Goal: Check status: Check status

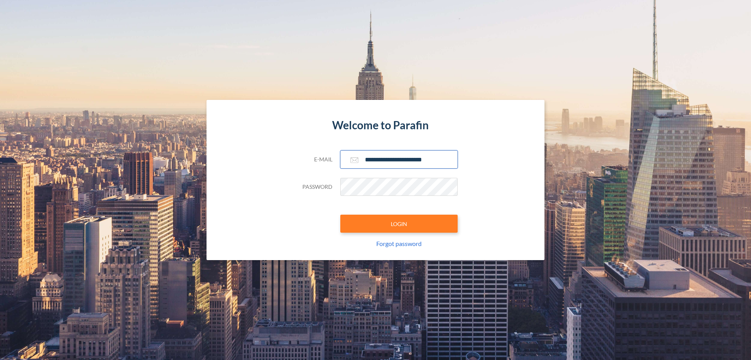
type input "**********"
click at [399, 223] on button "LOGIN" at bounding box center [398, 223] width 117 height 18
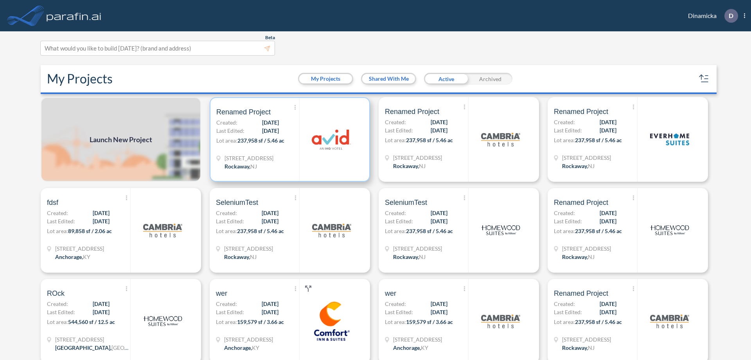
scroll to position [2, 0]
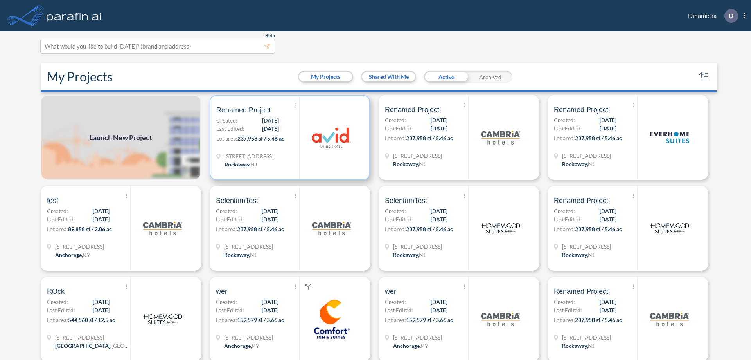
click at [288, 137] on p "Lot area: 237,958 sf / 5.46 ac" at bounding box center [257, 139] width 83 height 11
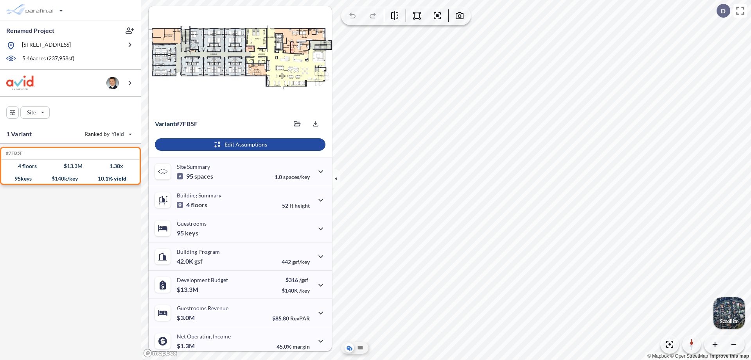
scroll to position [32, 0]
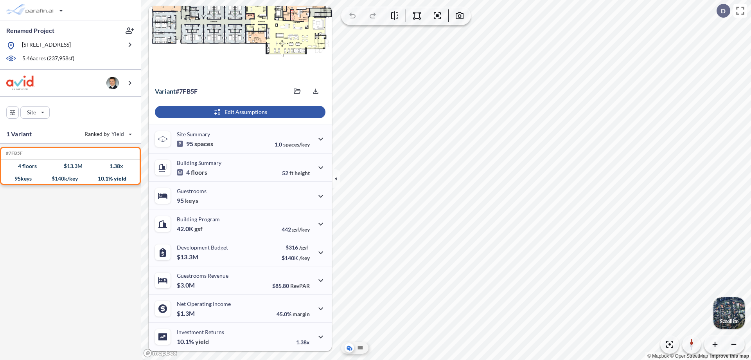
click at [239, 112] on div "button" at bounding box center [240, 112] width 171 height 13
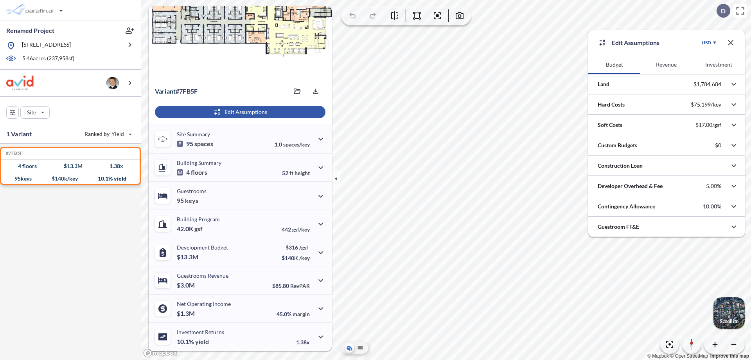
click at [719, 65] on button "Investment" at bounding box center [719, 64] width 52 height 19
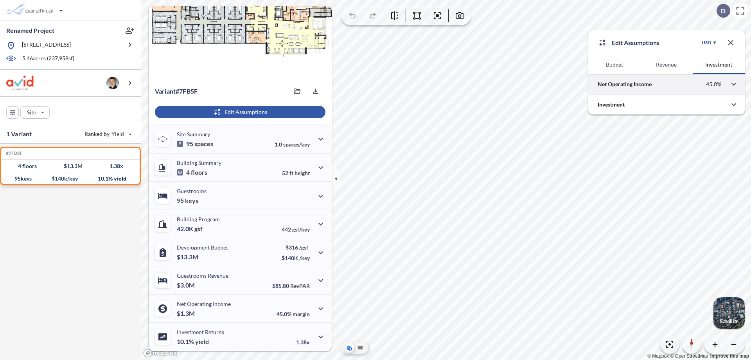
click at [667, 84] on div at bounding box center [667, 84] width 157 height 20
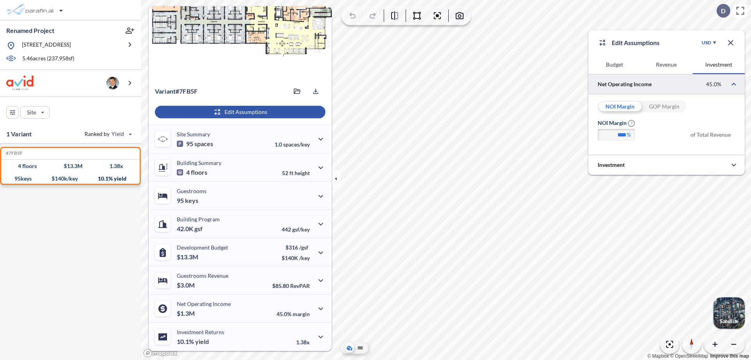
click at [664, 106] on div "GOP Margin" at bounding box center [664, 107] width 44 height 12
